Goal: Check status

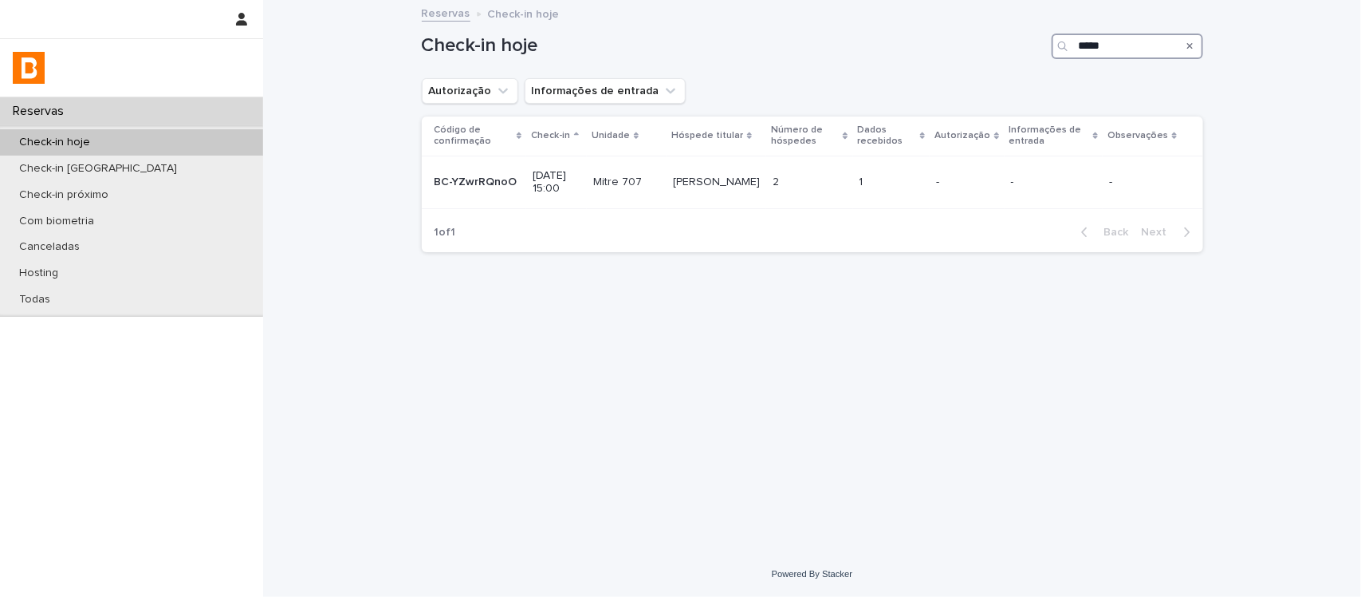
drag, startPoint x: 1131, startPoint y: 53, endPoint x: 966, endPoint y: 69, distance: 165.8
click at [966, 69] on div "Check-in hoje *****" at bounding box center [813, 40] width 782 height 77
click at [1074, 54] on div "******" at bounding box center [1128, 46] width 152 height 26
type input "******"
click at [1191, 45] on icon "Search" at bounding box center [1191, 46] width 6 height 6
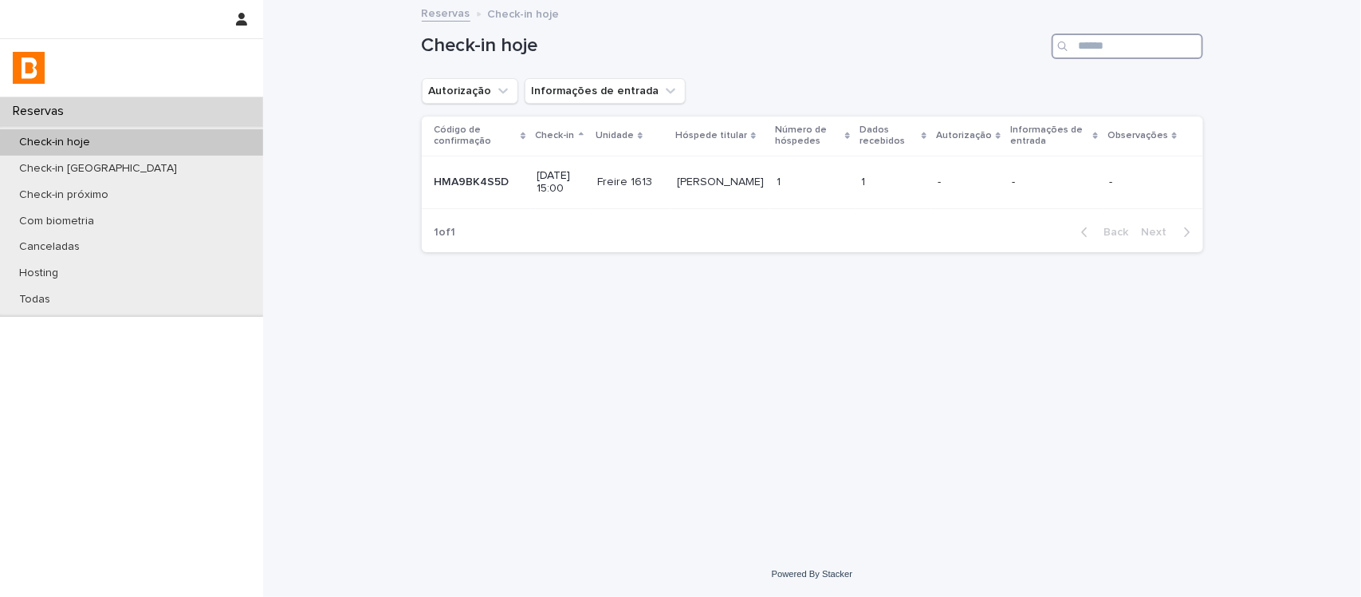
click at [1150, 44] on input "Search" at bounding box center [1128, 46] width 152 height 26
type input "*****"
click at [853, 164] on td "2 2" at bounding box center [809, 182] width 86 height 53
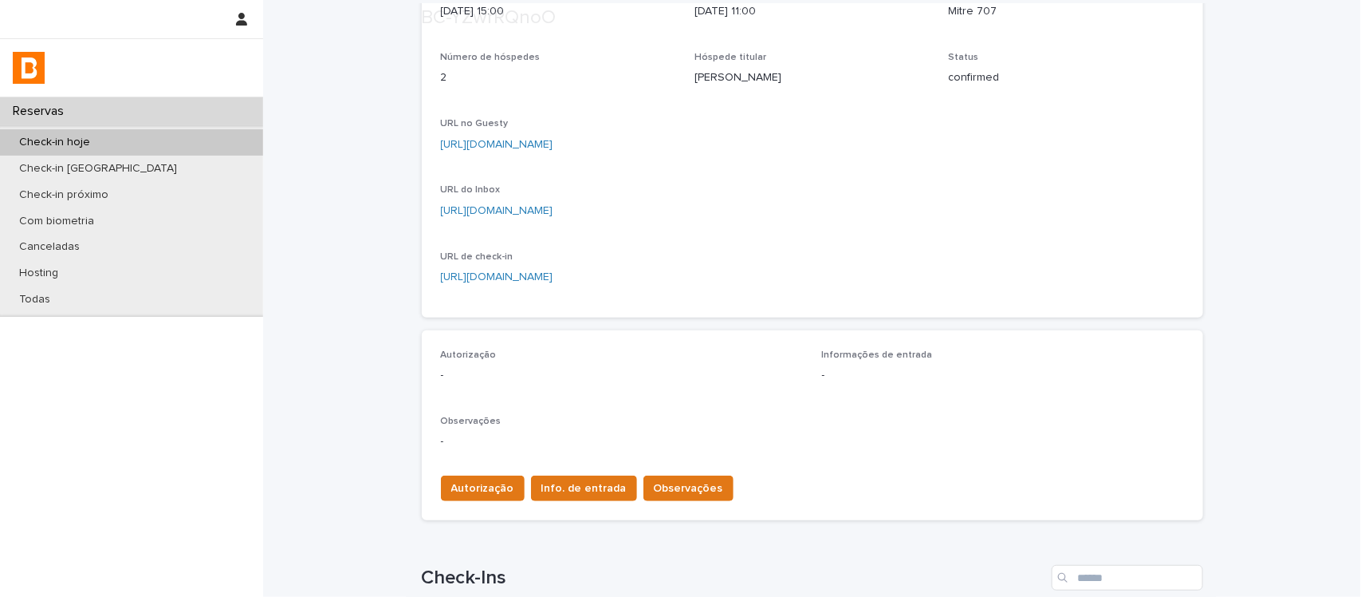
scroll to position [199, 0]
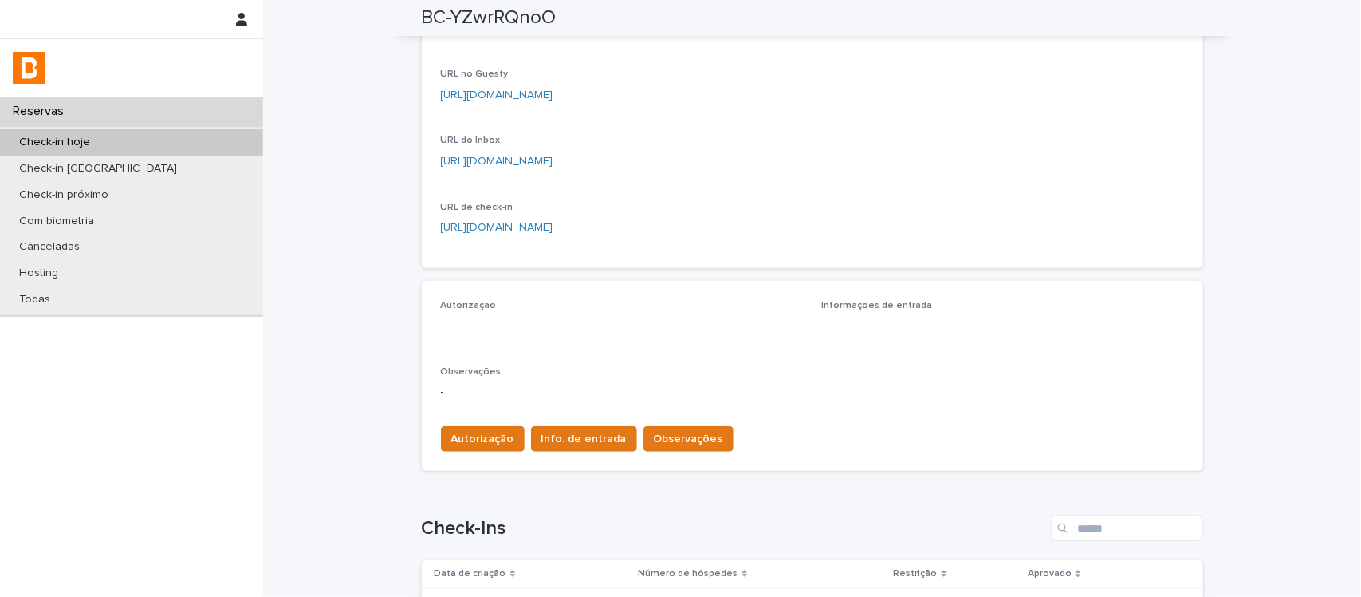
click at [461, 471] on div "Loading... Saving… Autorização - Informações de entrada - Observações - Autoriz…" at bounding box center [813, 382] width 782 height 203
click at [461, 455] on div "Autorização Info. de entrada Observações" at bounding box center [584, 442] width 299 height 32
click at [492, 453] on div "Autorização Info. de entrada Observações" at bounding box center [584, 442] width 299 height 32
click at [483, 436] on span "Autorização" at bounding box center [482, 439] width 63 height 16
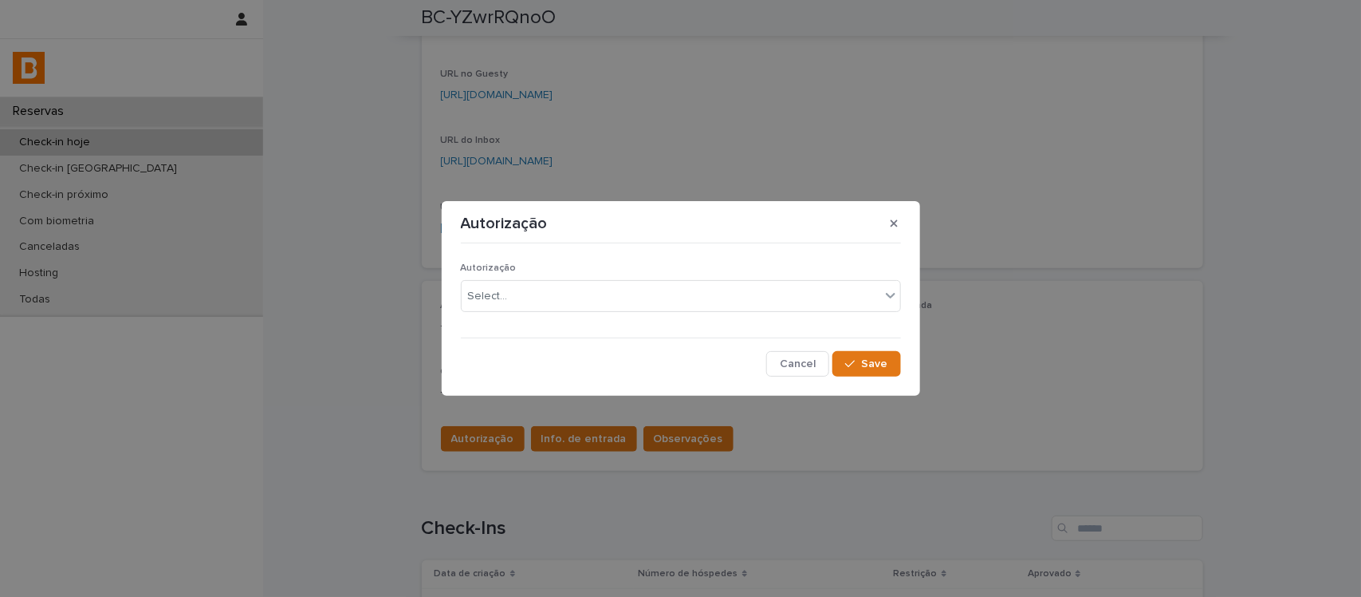
click at [513, 270] on p "Autorização" at bounding box center [681, 267] width 440 height 11
click at [515, 291] on div "Select..." at bounding box center [671, 296] width 419 height 26
click at [563, 372] on div "Cancel Save" at bounding box center [681, 364] width 440 height 26
click at [557, 315] on div "Autorização Select..." at bounding box center [681, 293] width 440 height 62
click at [561, 307] on div "Select..." at bounding box center [671, 296] width 419 height 26
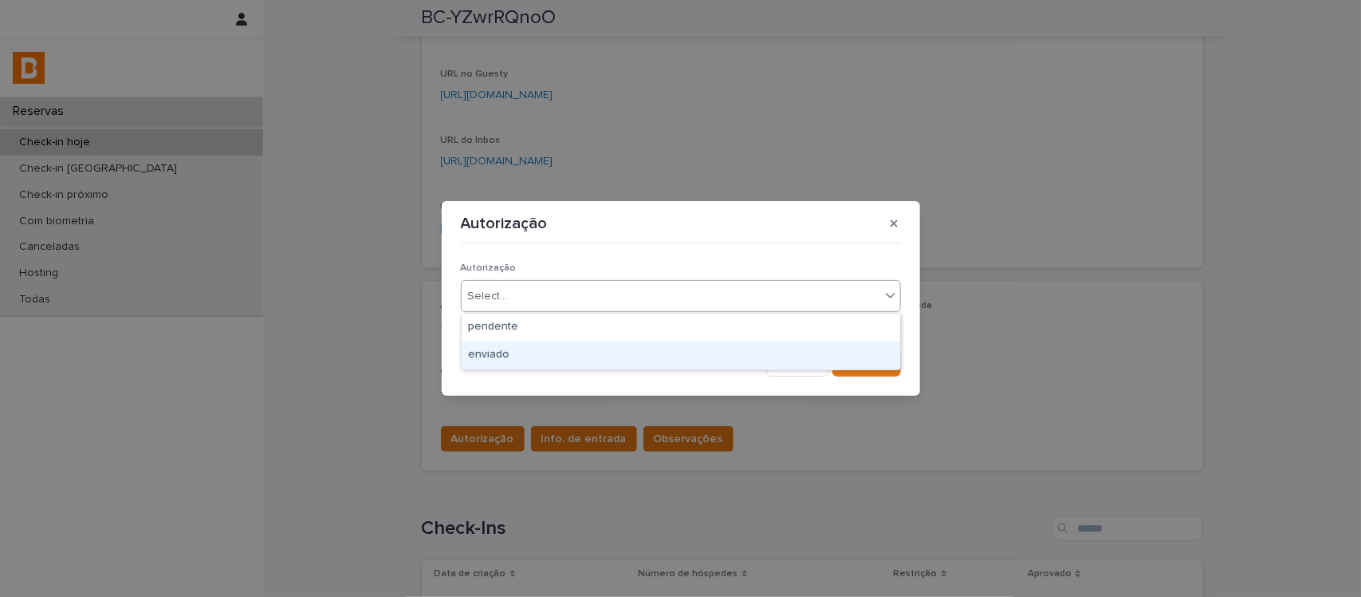
click at [572, 351] on div "enviado" at bounding box center [681, 355] width 439 height 28
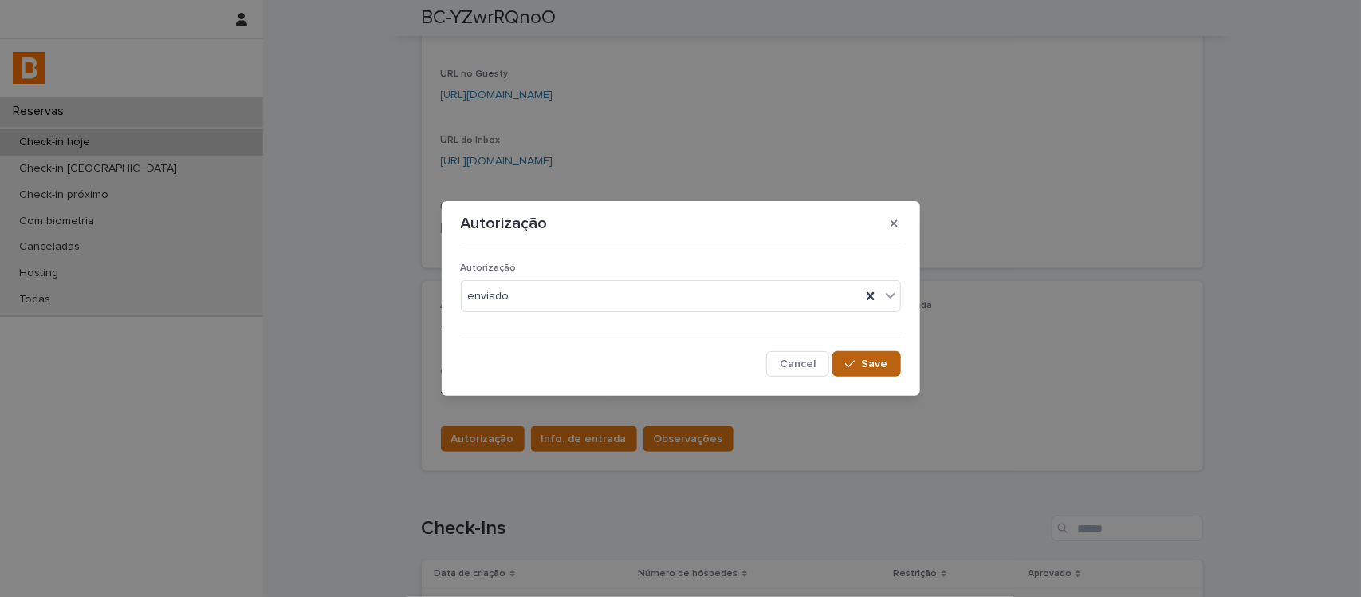
click at [858, 361] on div "button" at bounding box center [853, 363] width 16 height 11
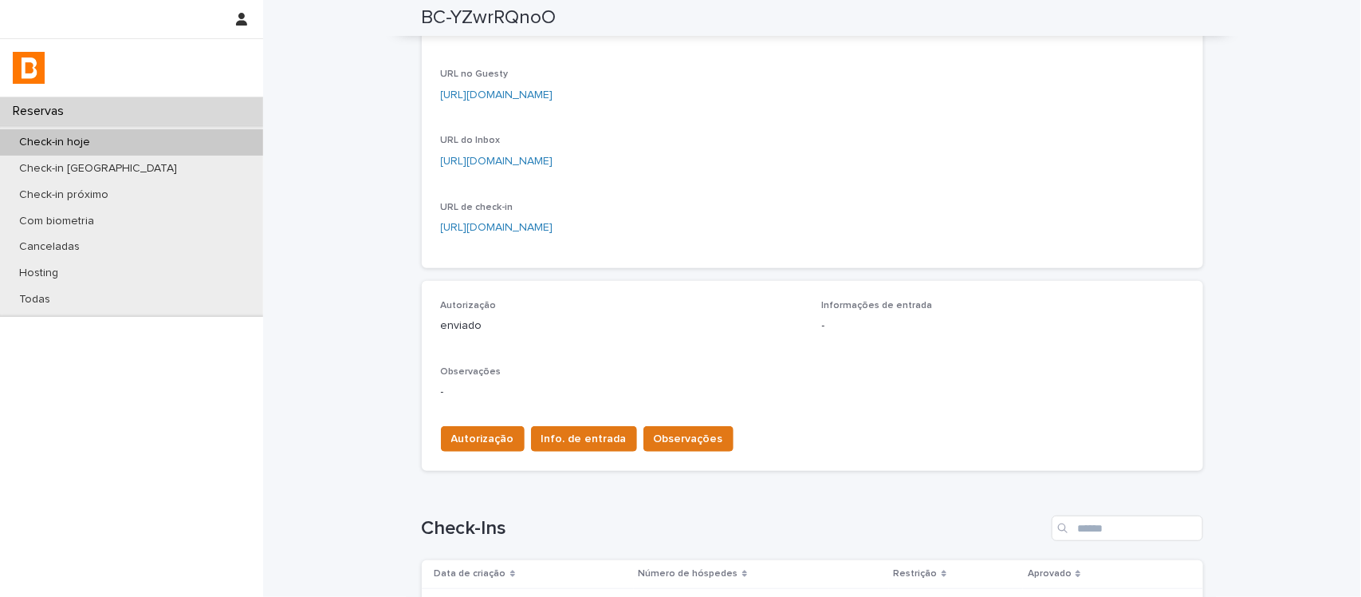
click at [568, 435] on span "Info. de entrada" at bounding box center [584, 439] width 85 height 16
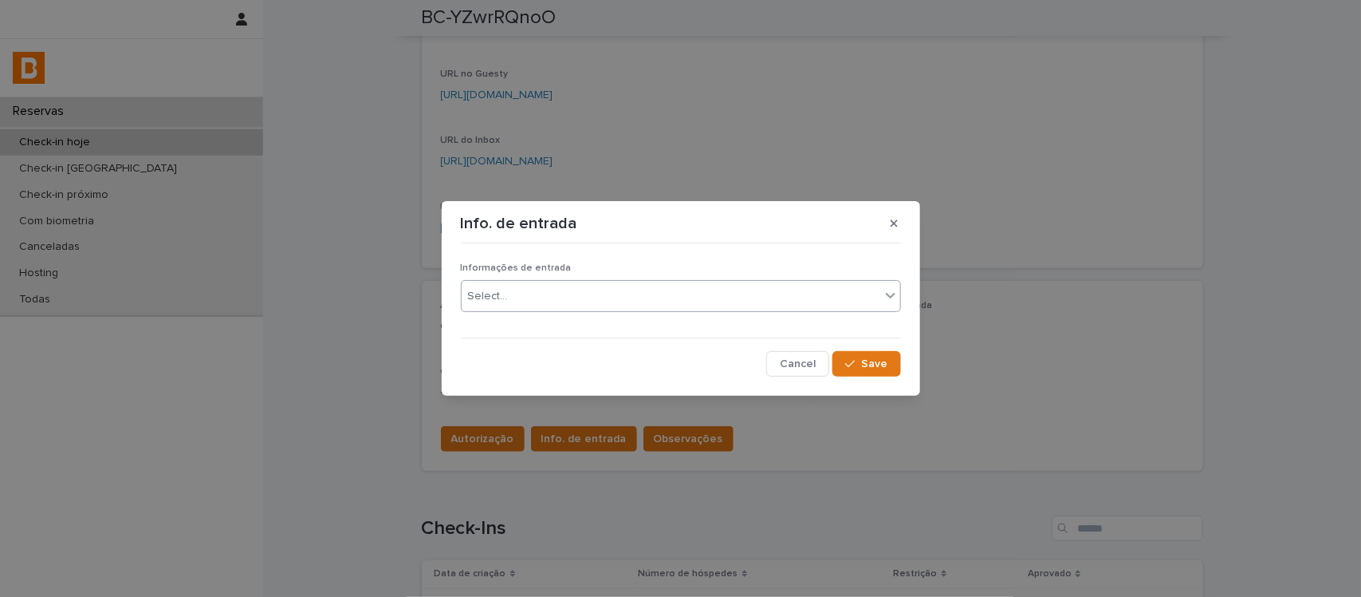
click at [575, 305] on div "Select..." at bounding box center [671, 296] width 419 height 26
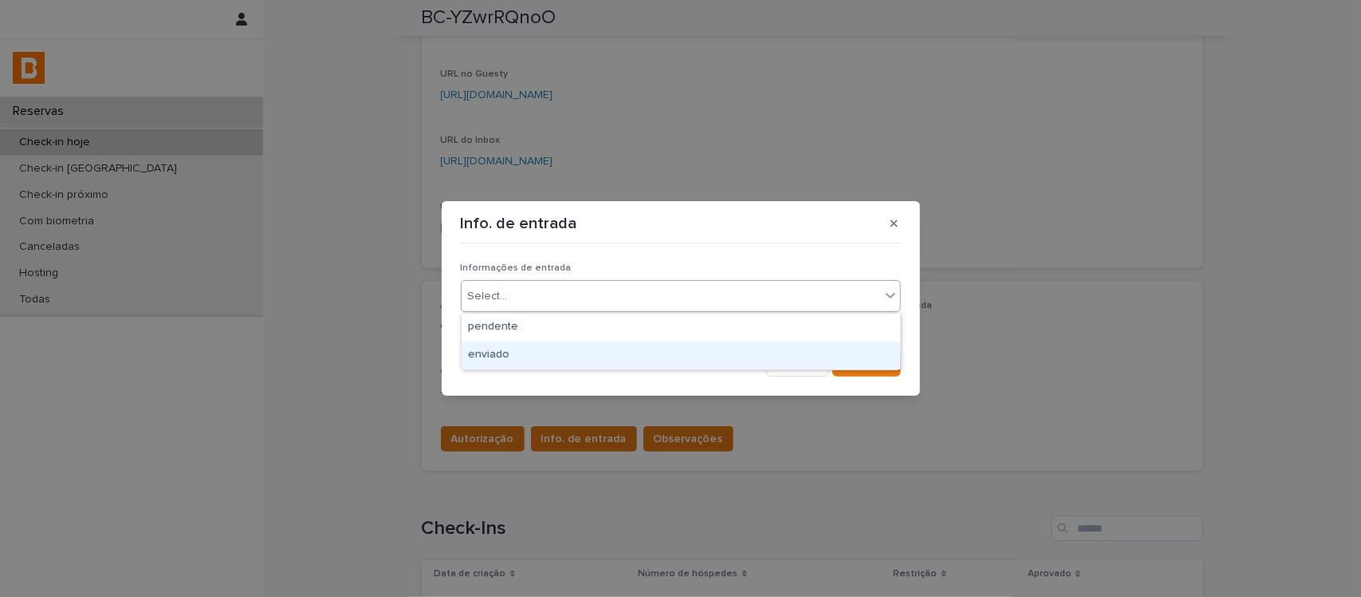
click at [609, 345] on div "enviado" at bounding box center [681, 355] width 439 height 28
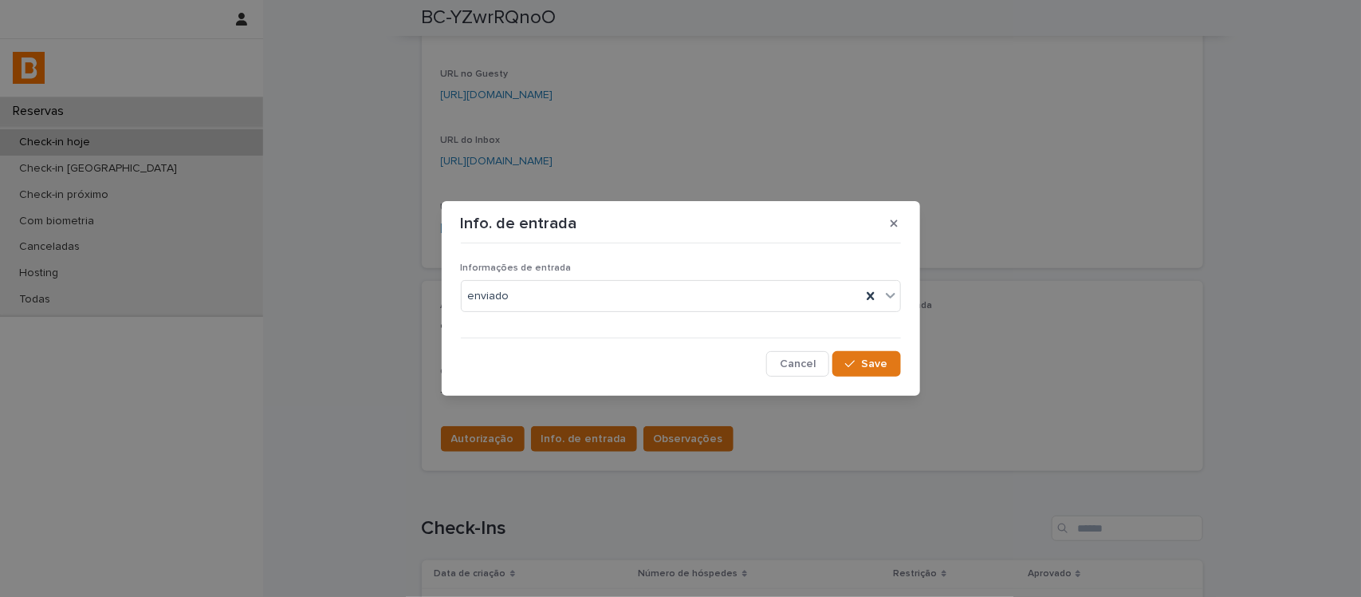
click at [955, 363] on div "Info. de entrada Informações de entrada enviado Cancel Save" at bounding box center [680, 298] width 1361 height 597
click at [854, 364] on icon "button" at bounding box center [850, 364] width 10 height 7
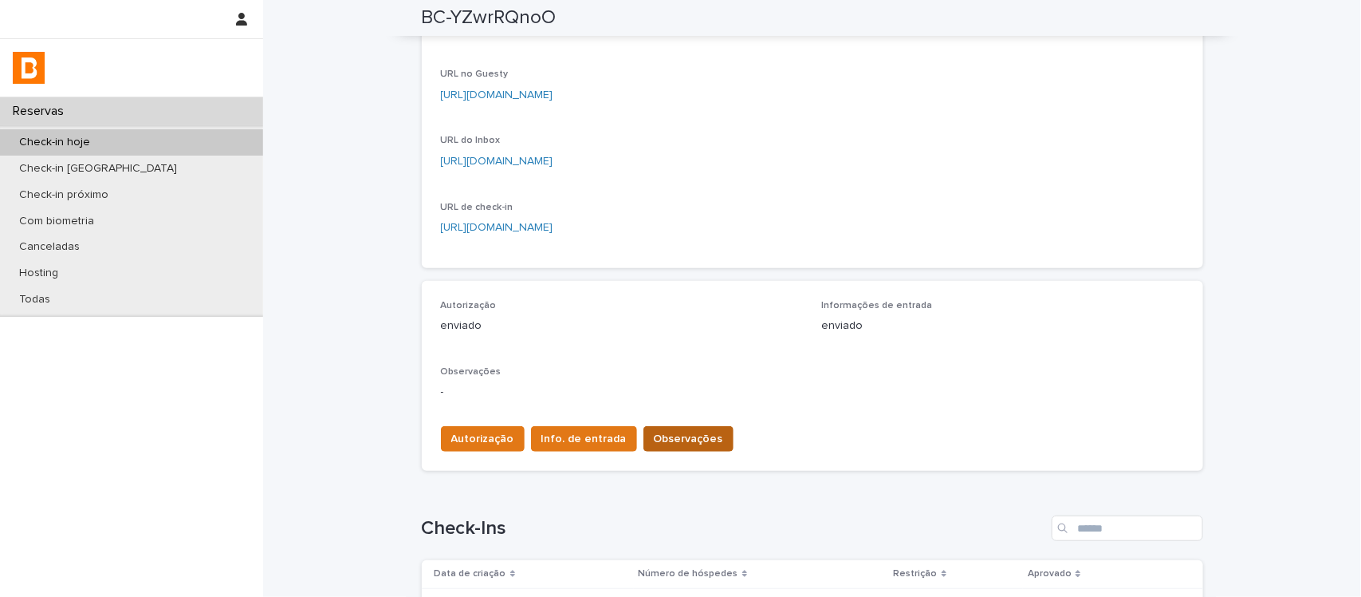
click at [691, 428] on button "Observações" at bounding box center [689, 439] width 90 height 26
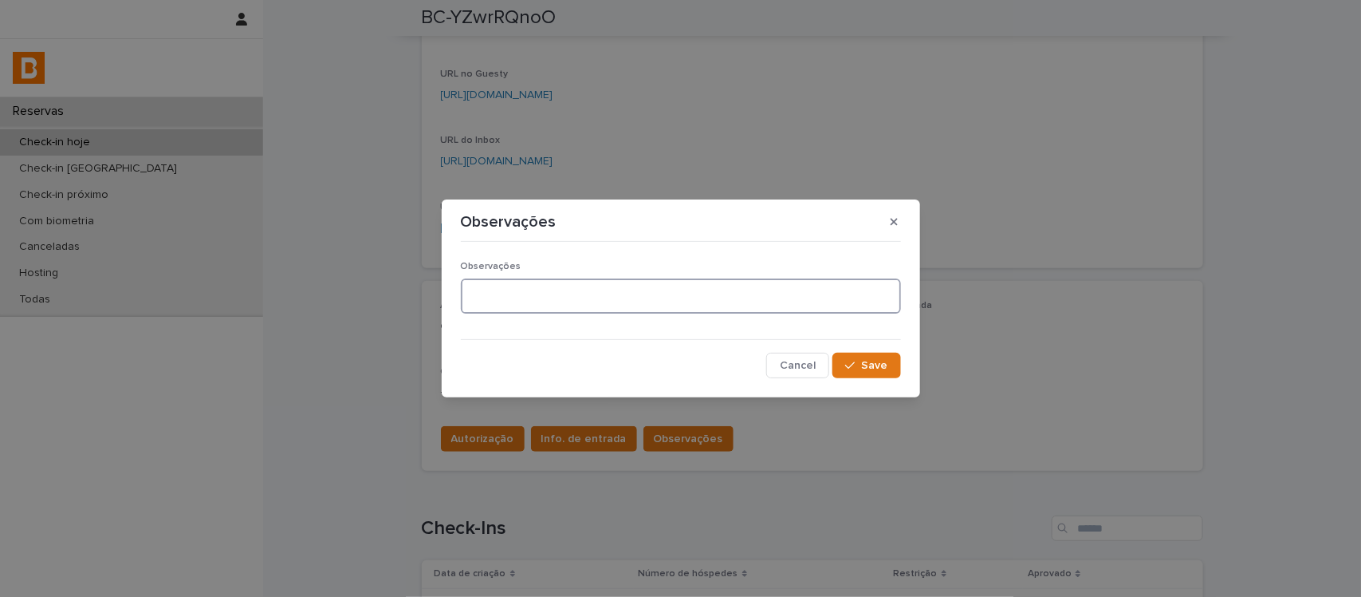
click at [643, 304] on textarea at bounding box center [681, 295] width 440 height 35
type textarea "**********"
click at [902, 377] on div "**********" at bounding box center [681, 313] width 448 height 138
click at [877, 364] on span "Save" at bounding box center [875, 365] width 26 height 11
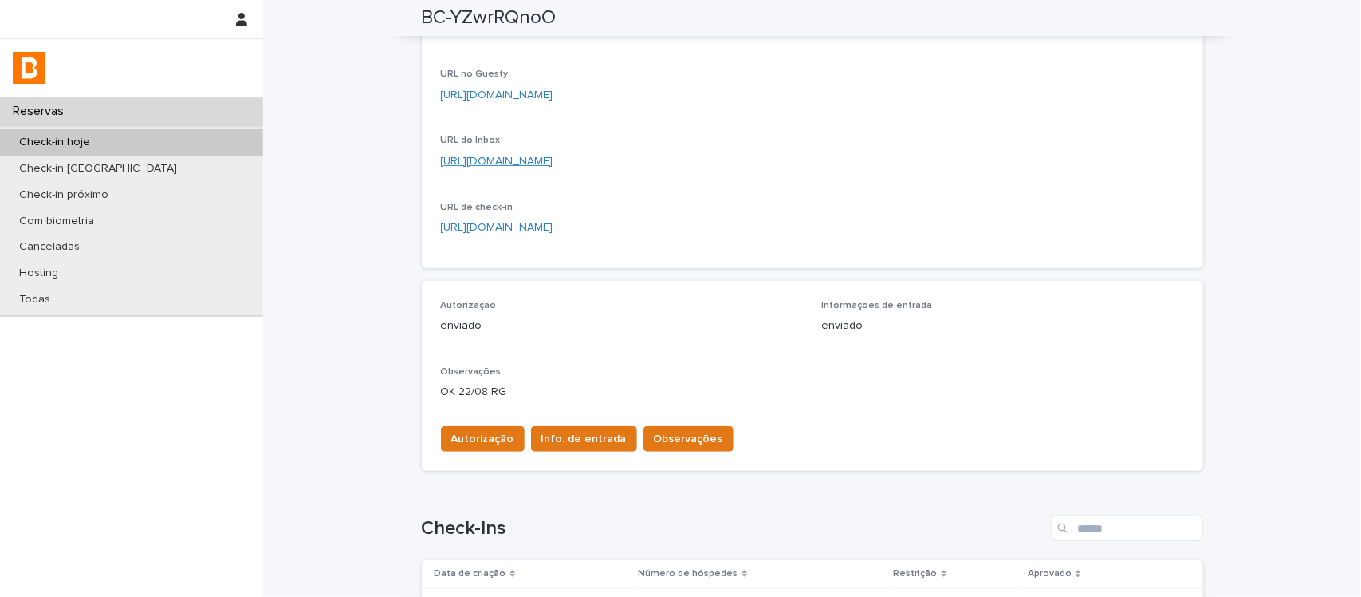
click at [554, 164] on link "[URL][DOMAIN_NAME]" at bounding box center [497, 161] width 112 height 11
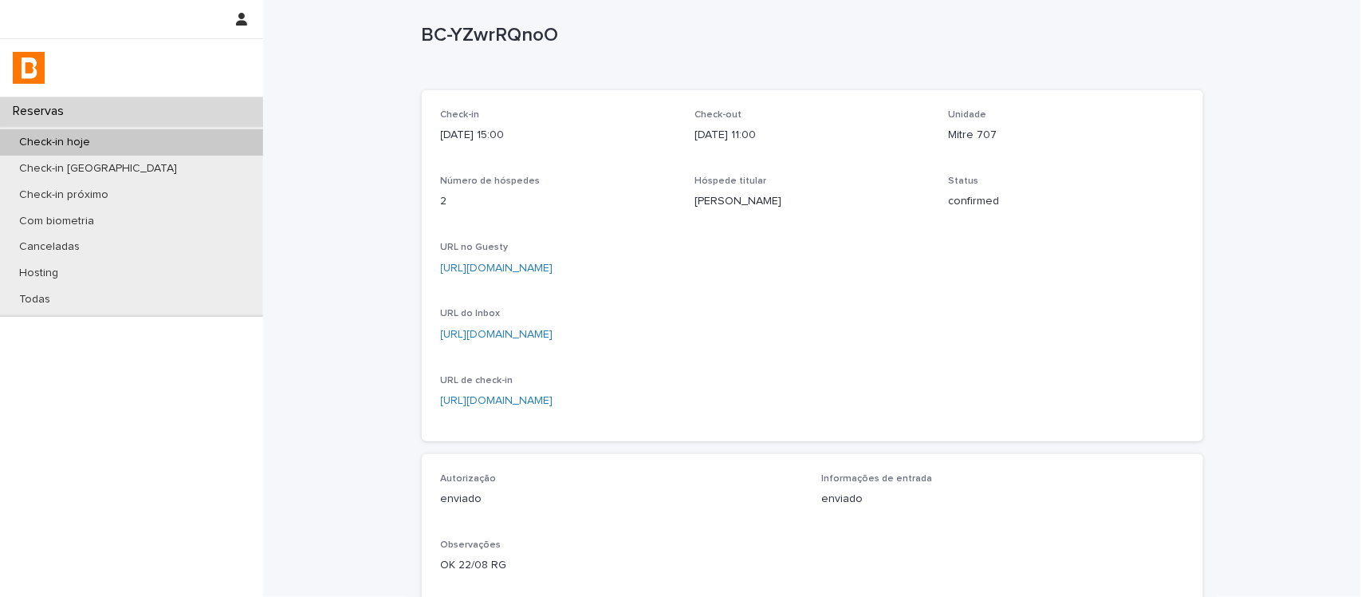
scroll to position [0, 0]
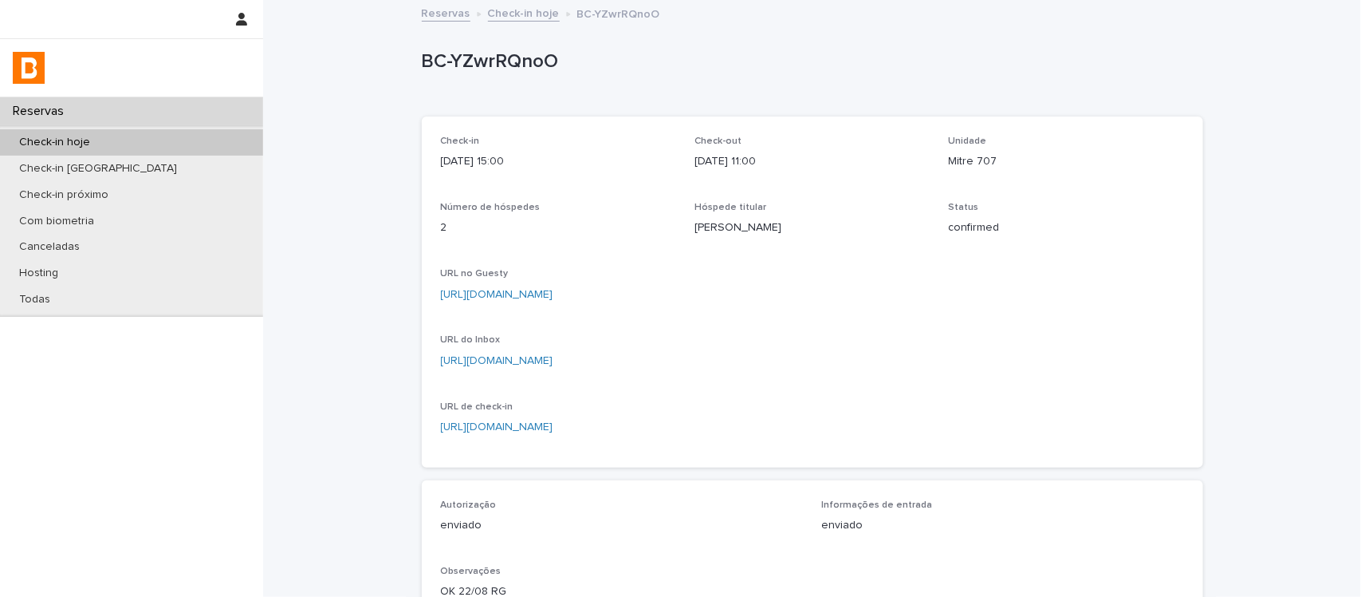
click at [505, 22] on div "Reservas Check-in hoje [GEOGRAPHIC_DATA]" at bounding box center [813, 14] width 798 height 22
click at [512, 16] on link "Check-in hoje" at bounding box center [524, 12] width 72 height 18
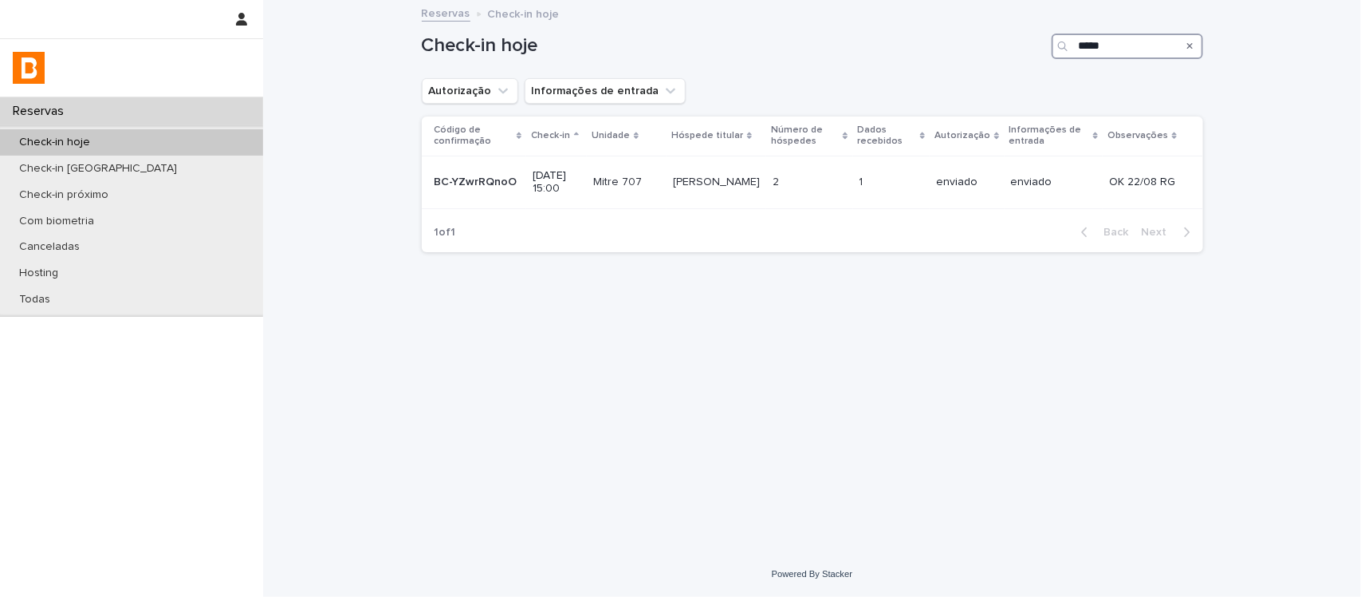
drag, startPoint x: 1127, startPoint y: 56, endPoint x: 1019, endPoint y: 53, distance: 108.5
click at [1019, 54] on div "Check-in hoje *****" at bounding box center [813, 46] width 782 height 26
type input "******"
click at [955, 190] on div "-" at bounding box center [968, 182] width 61 height 26
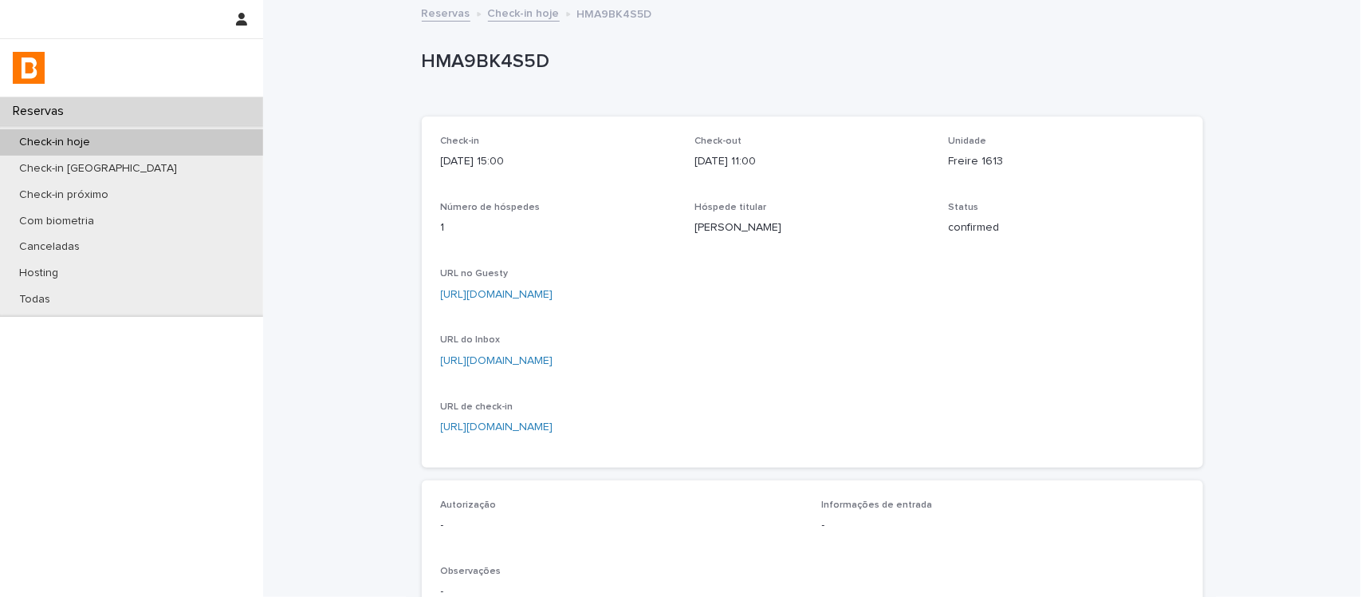
click at [628, 353] on div "[URL][DOMAIN_NAME]" at bounding box center [558, 361] width 235 height 17
click at [554, 359] on link "[URL][DOMAIN_NAME]" at bounding box center [497, 360] width 112 height 11
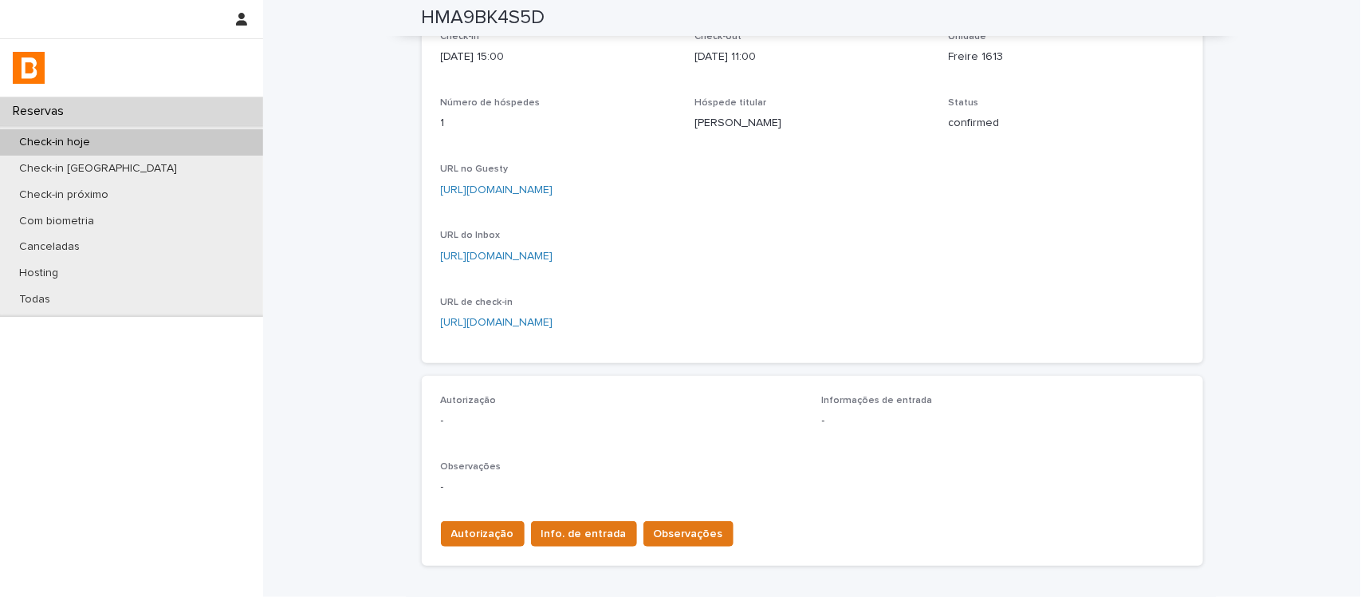
click at [562, 538] on div "Autorização Info. de entrada Observações" at bounding box center [584, 537] width 299 height 32
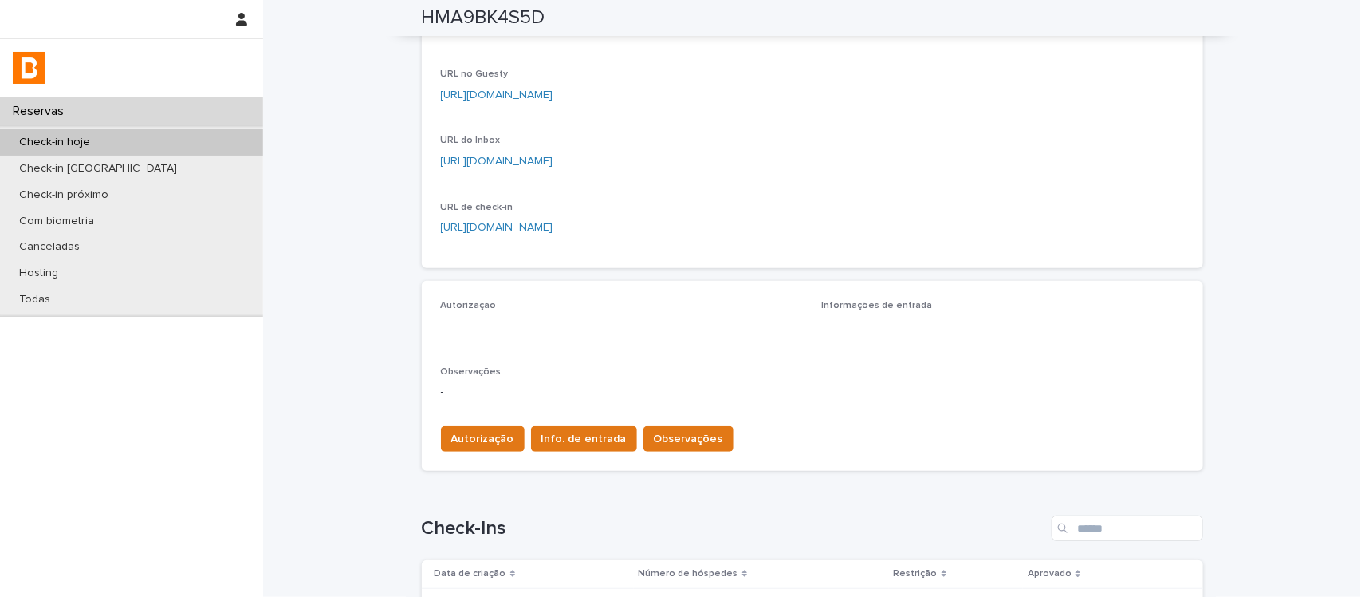
click at [561, 531] on h1 "Check-Ins" at bounding box center [734, 528] width 624 height 23
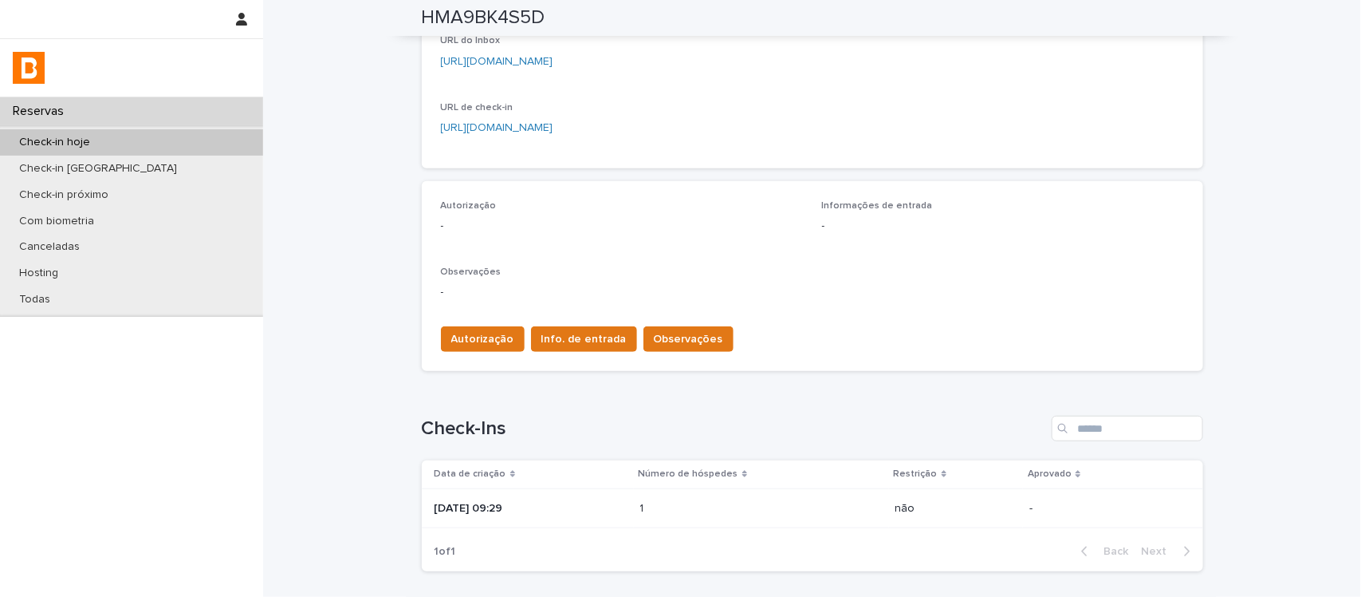
click at [559, 433] on h1 "Check-Ins" at bounding box center [734, 428] width 624 height 23
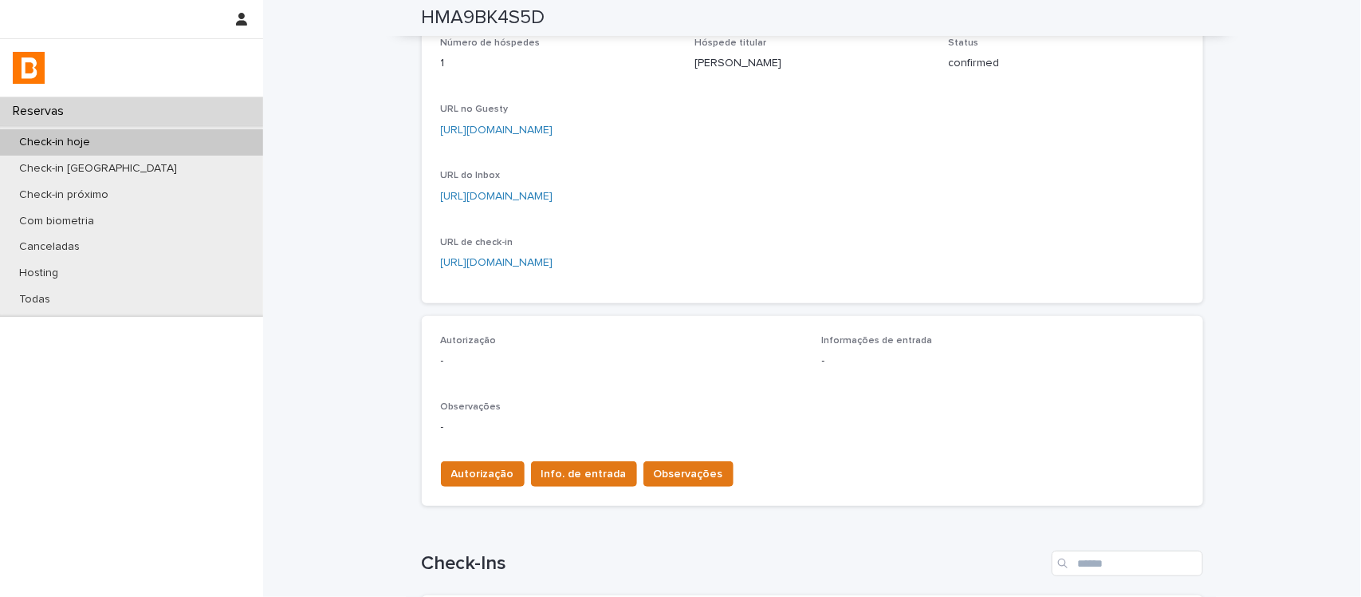
scroll to position [199, 0]
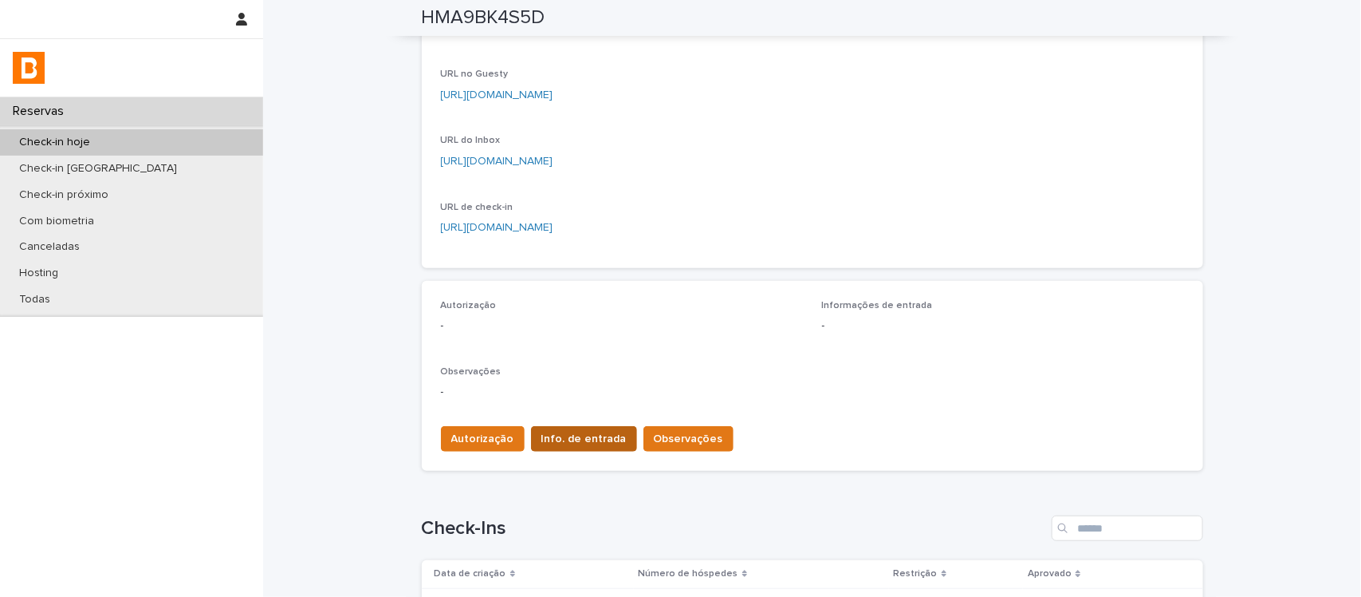
click at [564, 435] on span "Info. de entrada" at bounding box center [584, 439] width 85 height 16
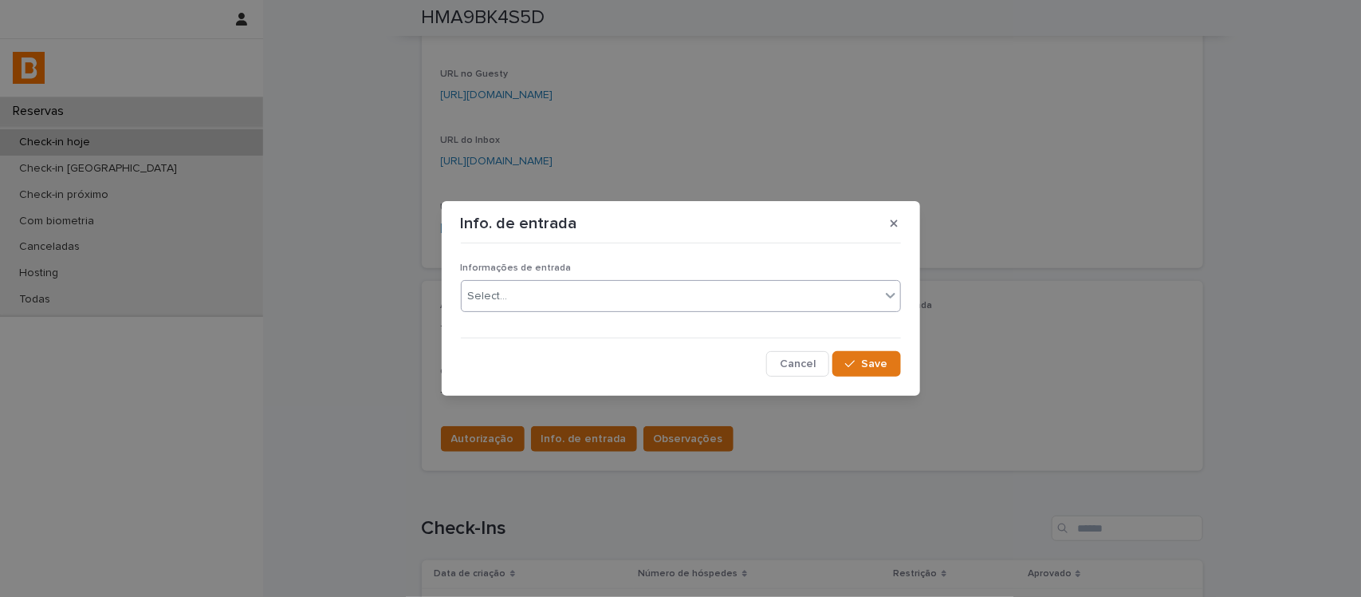
click at [578, 297] on div "Select..." at bounding box center [671, 296] width 419 height 26
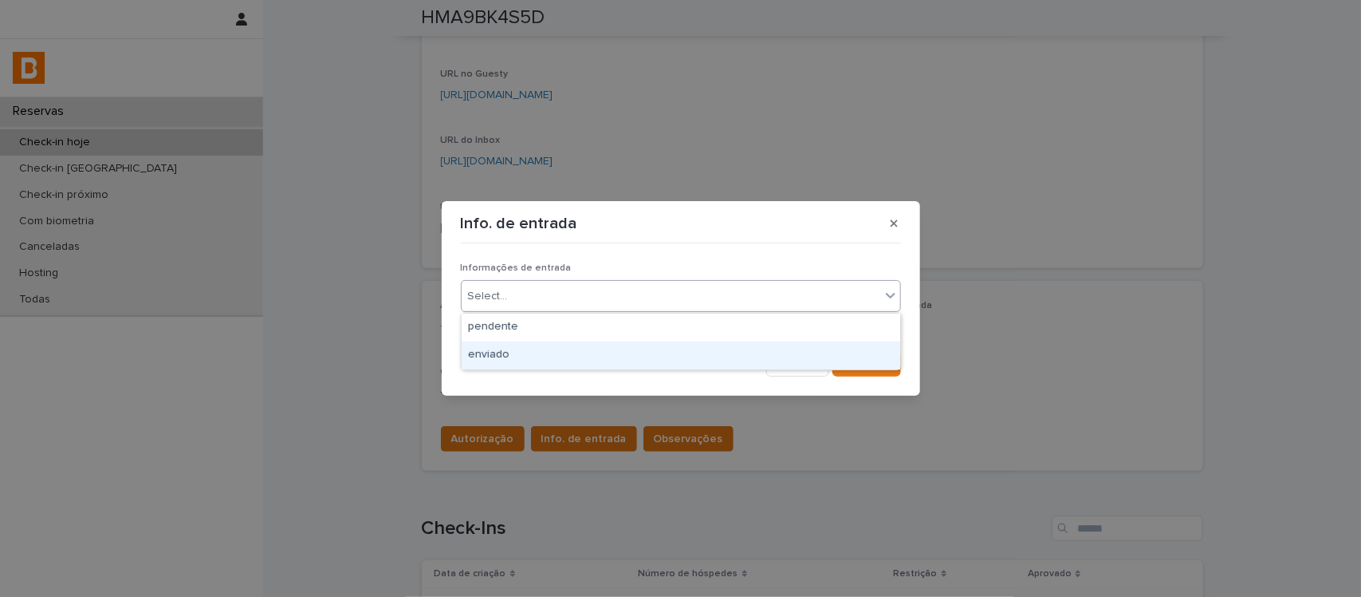
click at [592, 356] on div "enviado" at bounding box center [681, 355] width 439 height 28
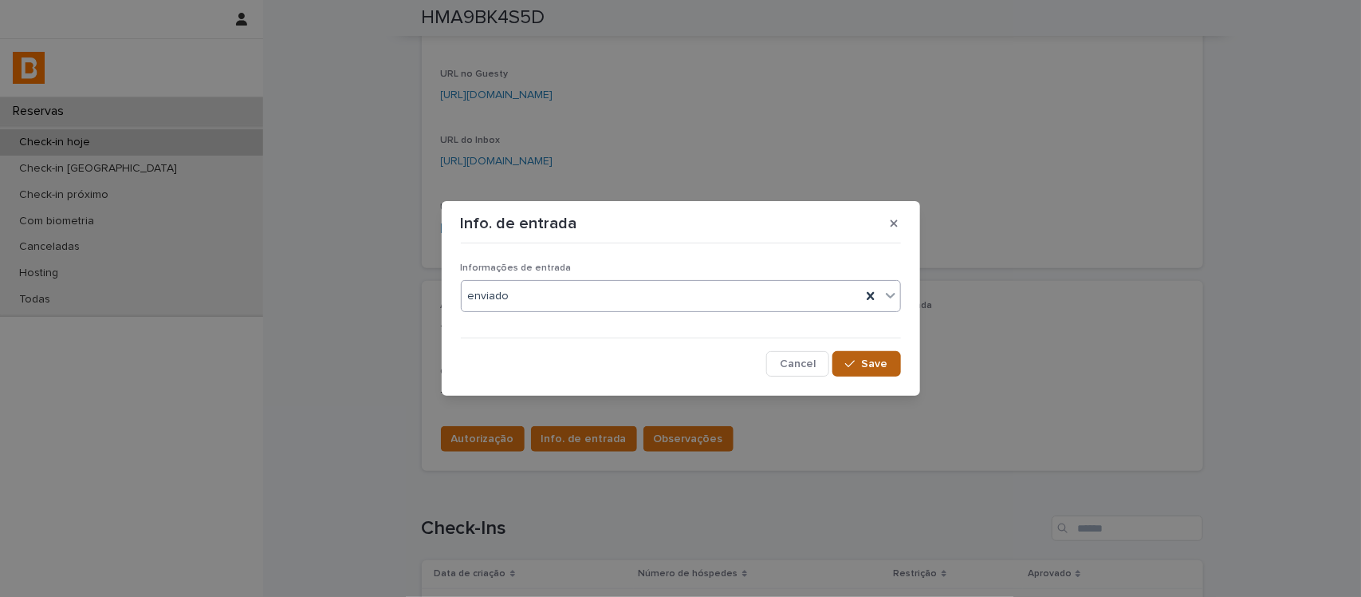
click at [865, 369] on button "Save" at bounding box center [867, 364] width 68 height 26
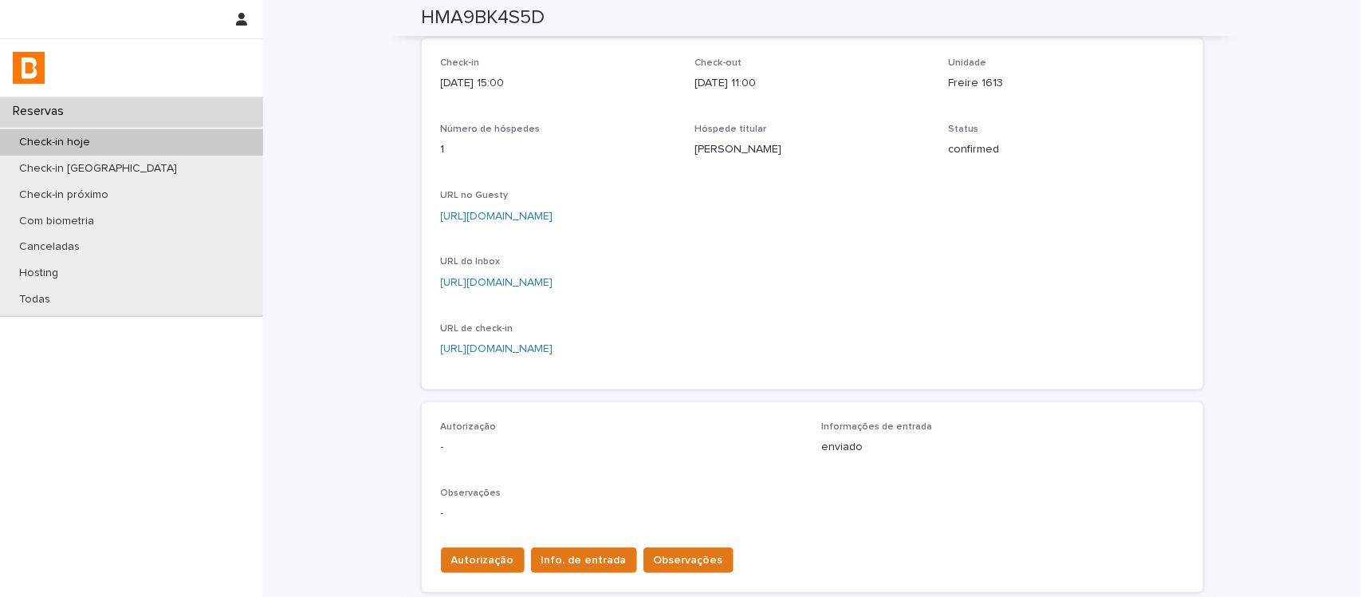
scroll to position [0, 0]
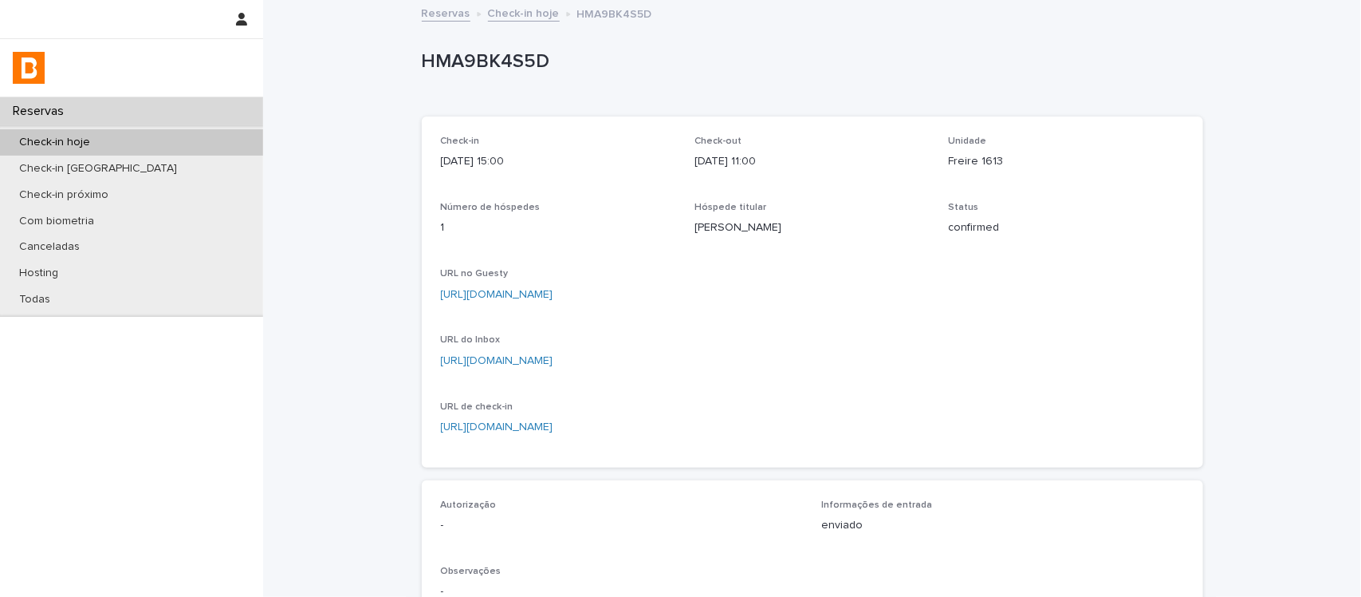
click at [542, 13] on link "Check-in hoje" at bounding box center [524, 12] width 72 height 18
